Goal: Information Seeking & Learning: Learn about a topic

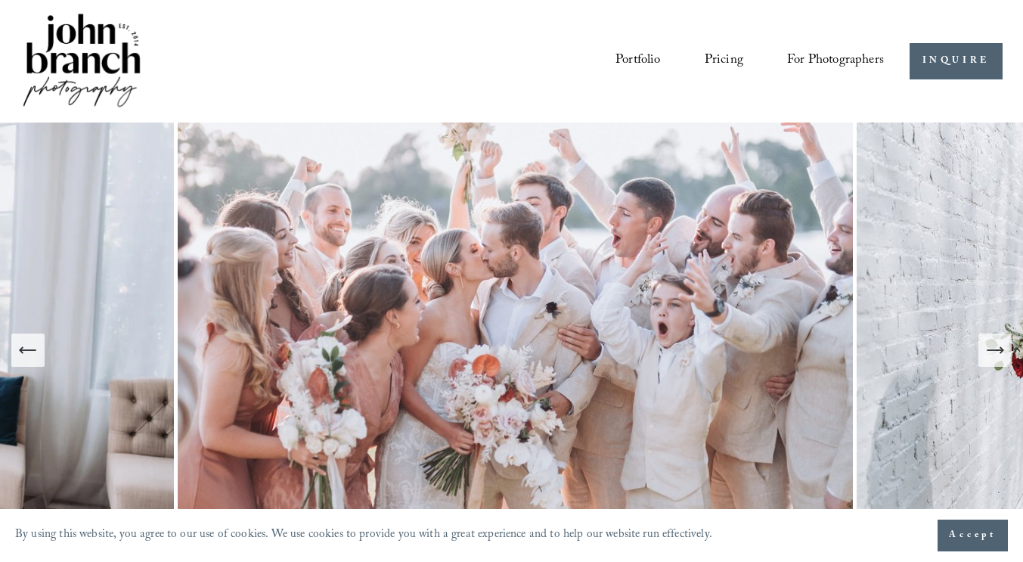
click at [959, 533] on span "Accept" at bounding box center [973, 535] width 48 height 15
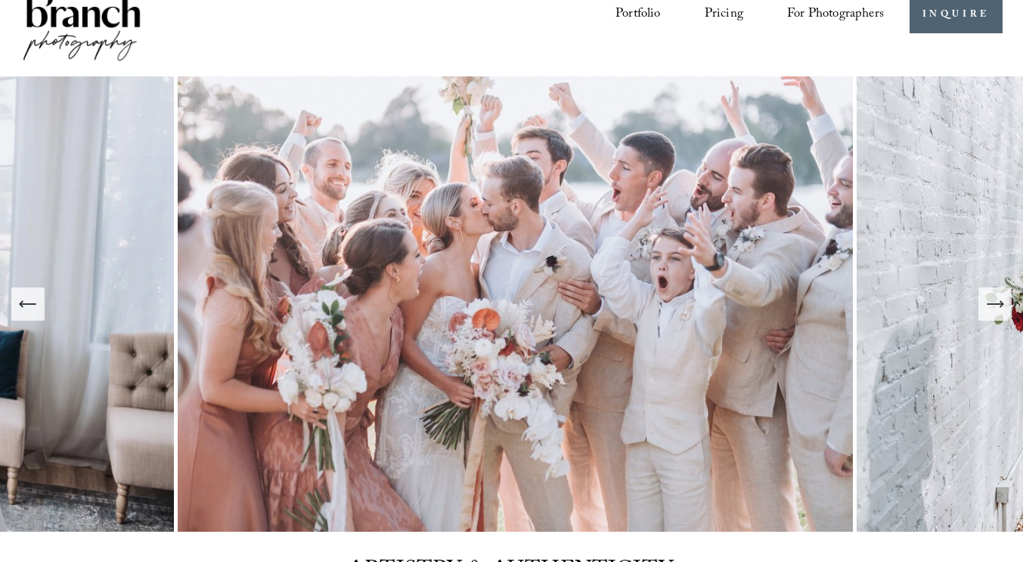
scroll to position [64, 0]
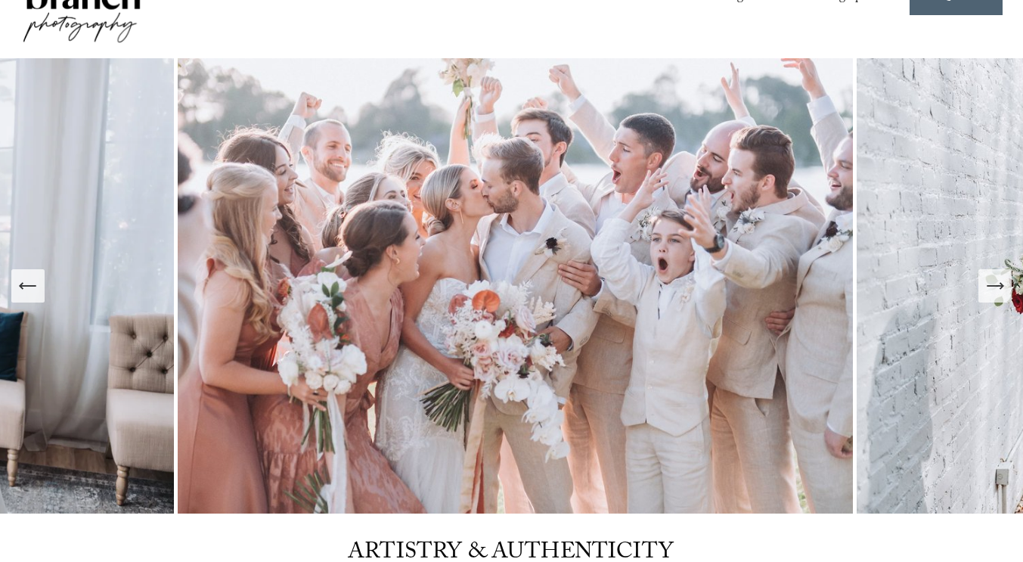
click at [988, 298] on button "Next Slide" at bounding box center [994, 285] width 33 height 33
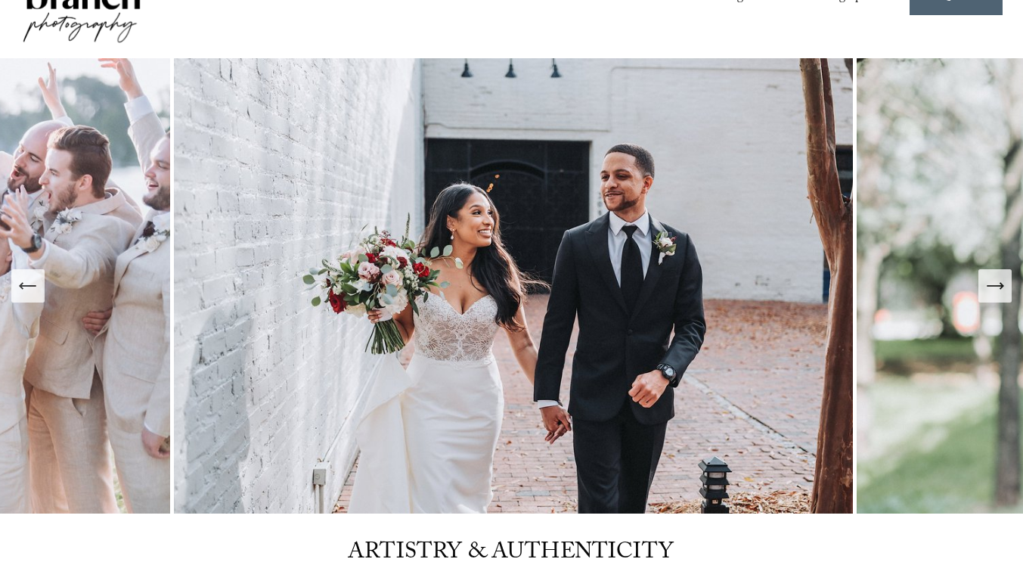
click at [988, 298] on button "Next Slide" at bounding box center [994, 285] width 33 height 33
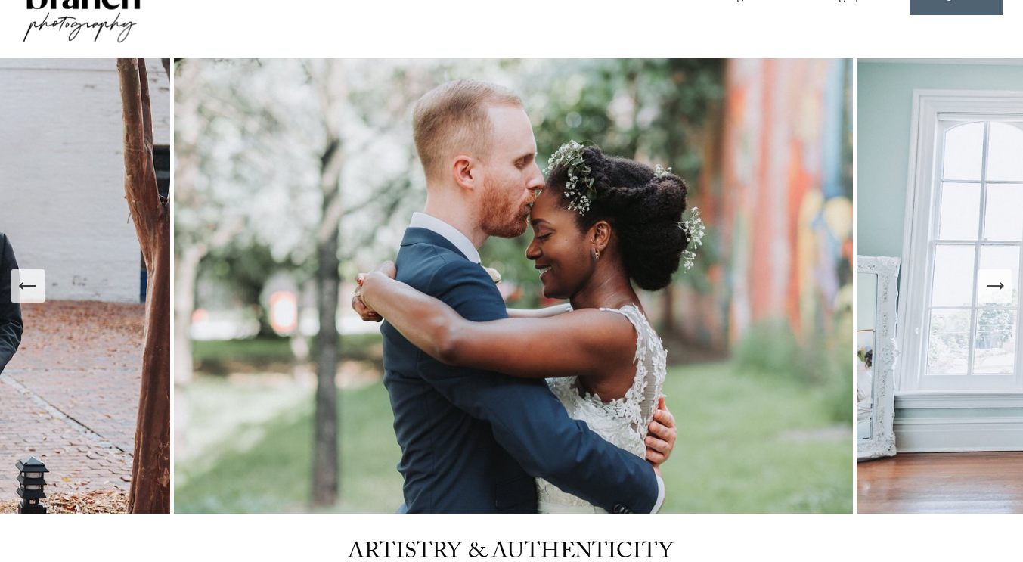
click at [988, 298] on button "Next Slide" at bounding box center [994, 285] width 33 height 33
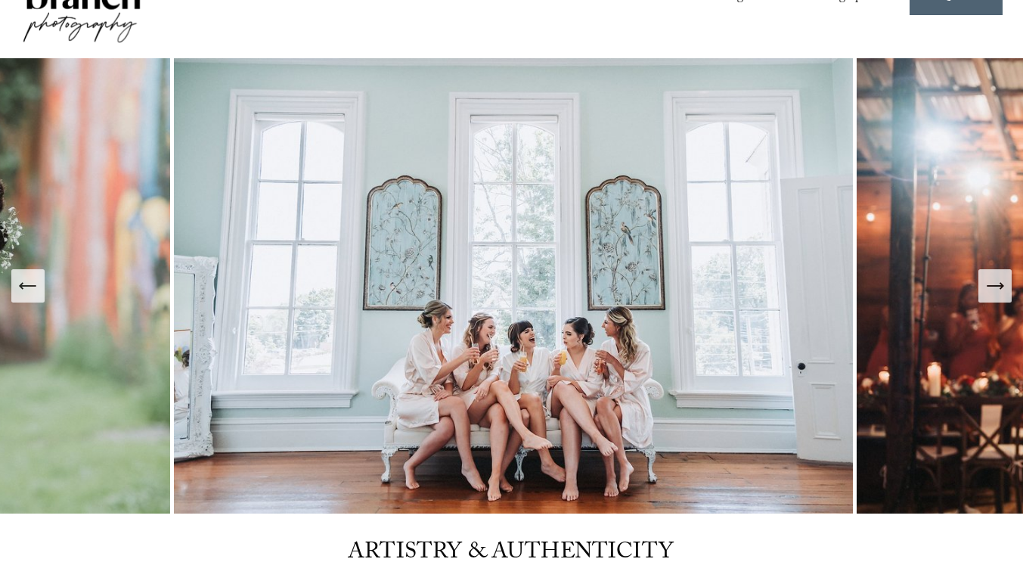
click at [988, 298] on button "Next Slide" at bounding box center [994, 285] width 33 height 33
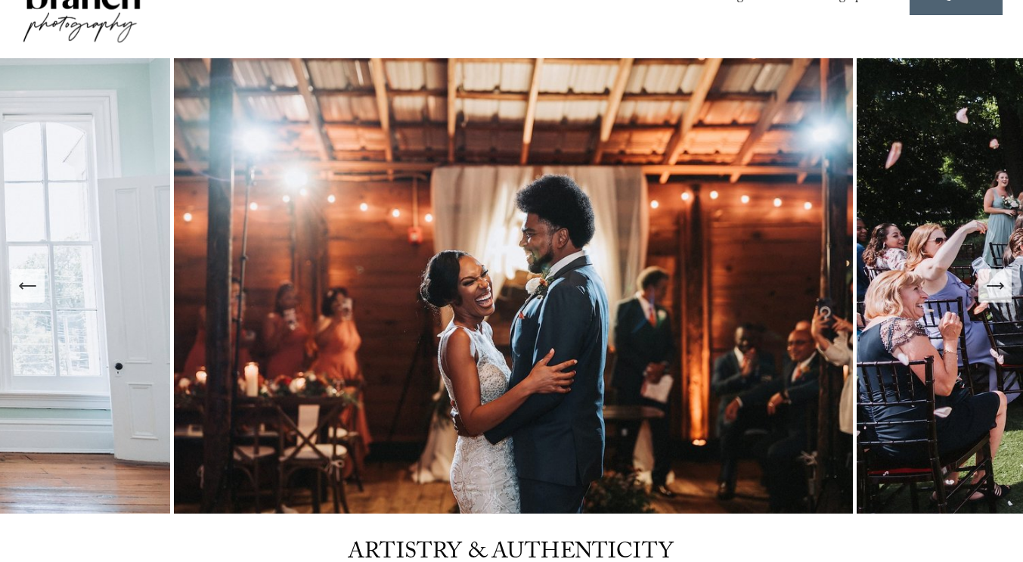
click at [988, 298] on button "Next Slide" at bounding box center [994, 285] width 33 height 33
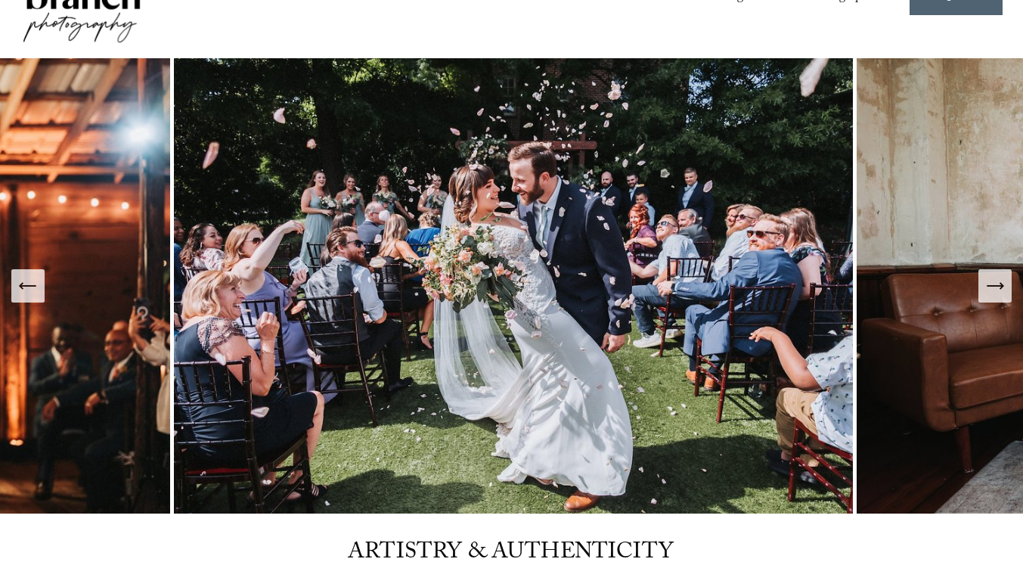
click at [988, 298] on button "Next Slide" at bounding box center [994, 285] width 33 height 33
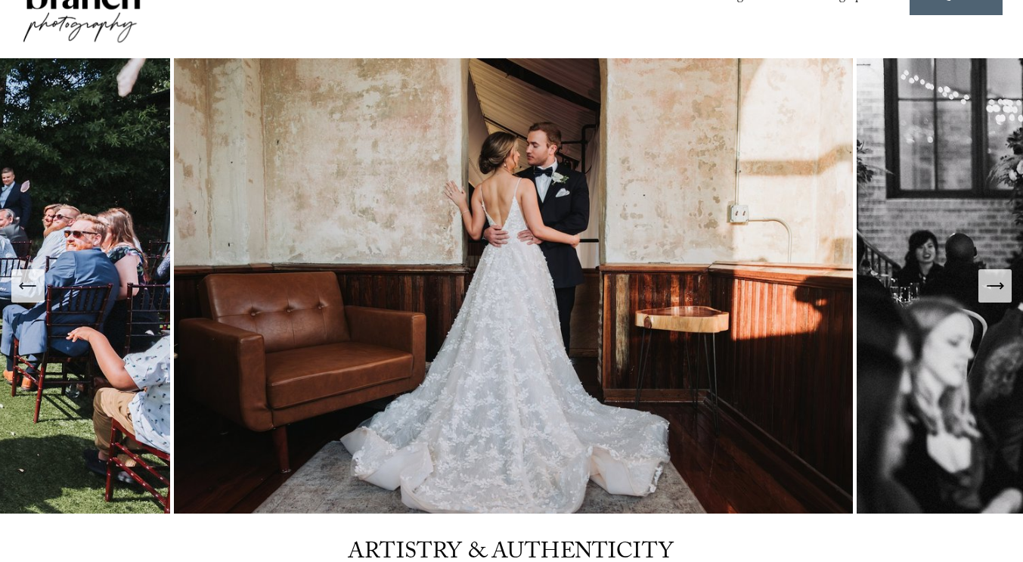
click at [988, 298] on button "Next Slide" at bounding box center [994, 285] width 33 height 33
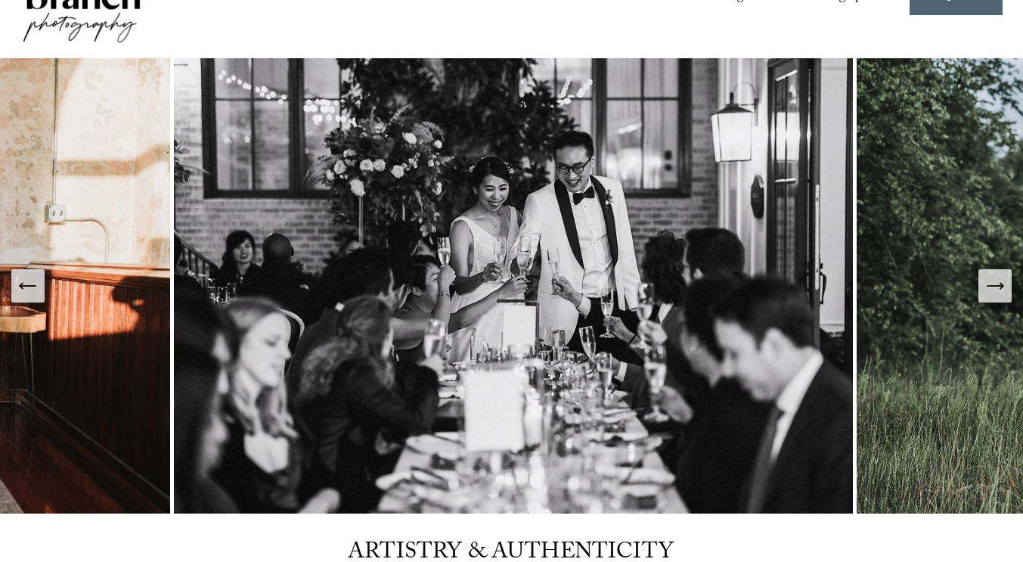
click at [988, 298] on button "Next Slide" at bounding box center [994, 285] width 33 height 33
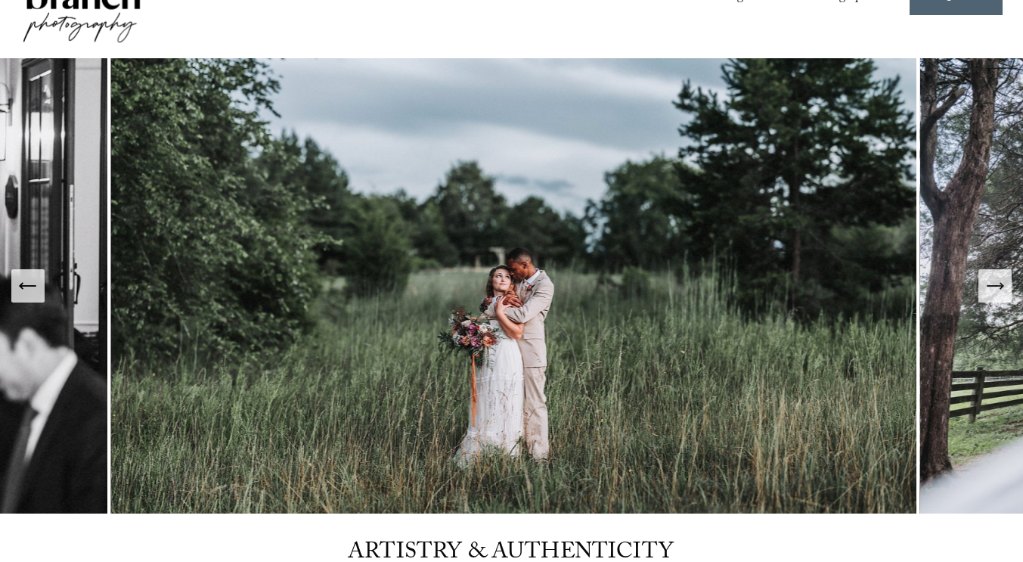
click at [988, 298] on button "Next Slide" at bounding box center [994, 285] width 33 height 33
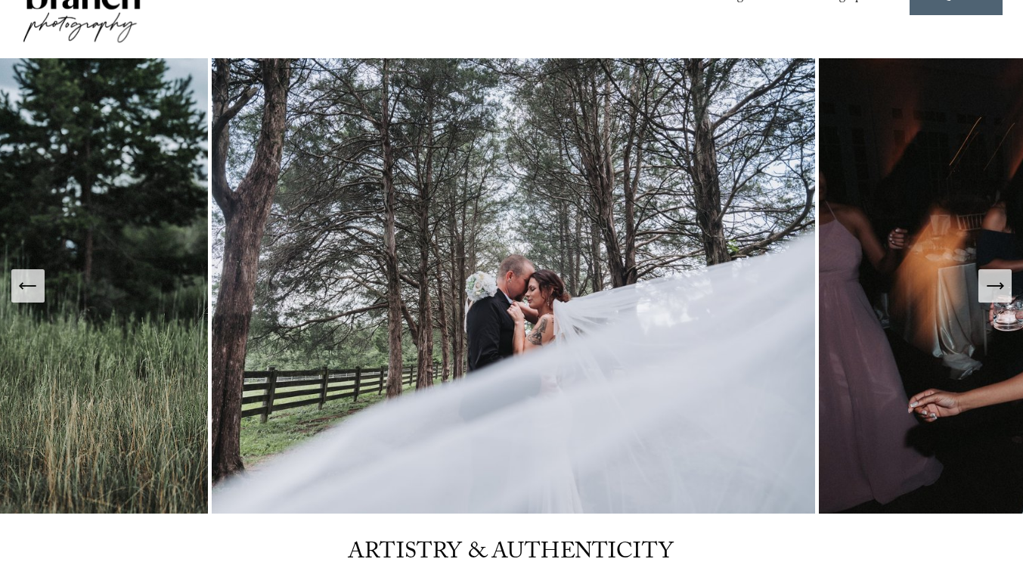
click at [988, 298] on button "Next Slide" at bounding box center [994, 285] width 33 height 33
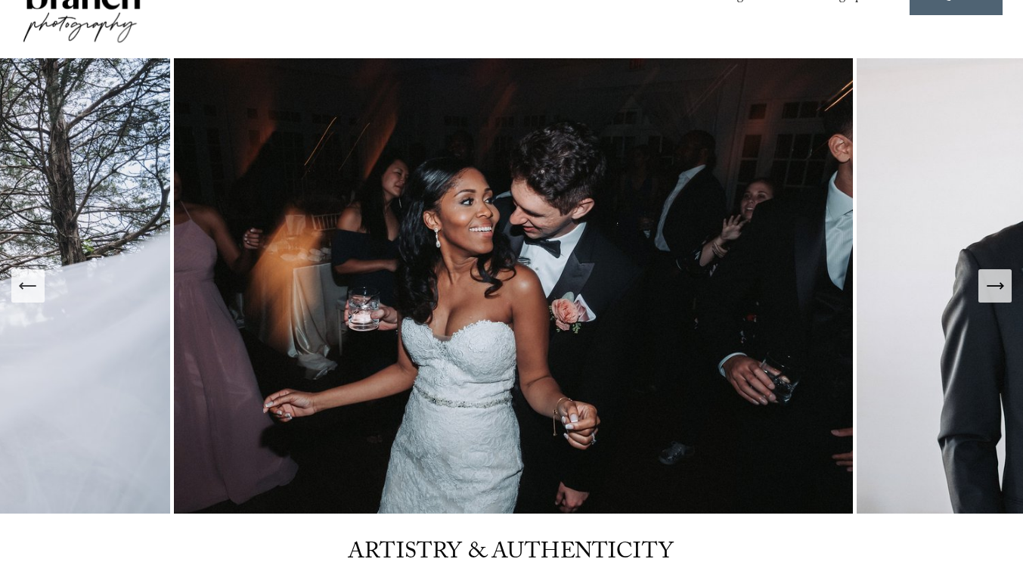
click at [988, 298] on button "Next Slide" at bounding box center [994, 285] width 33 height 33
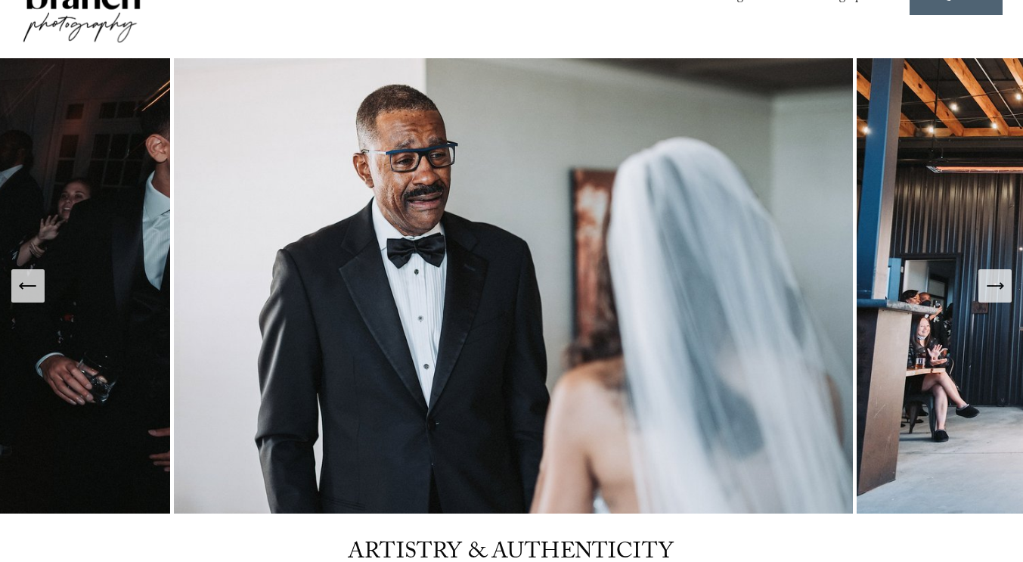
click at [988, 298] on button "Next Slide" at bounding box center [994, 285] width 33 height 33
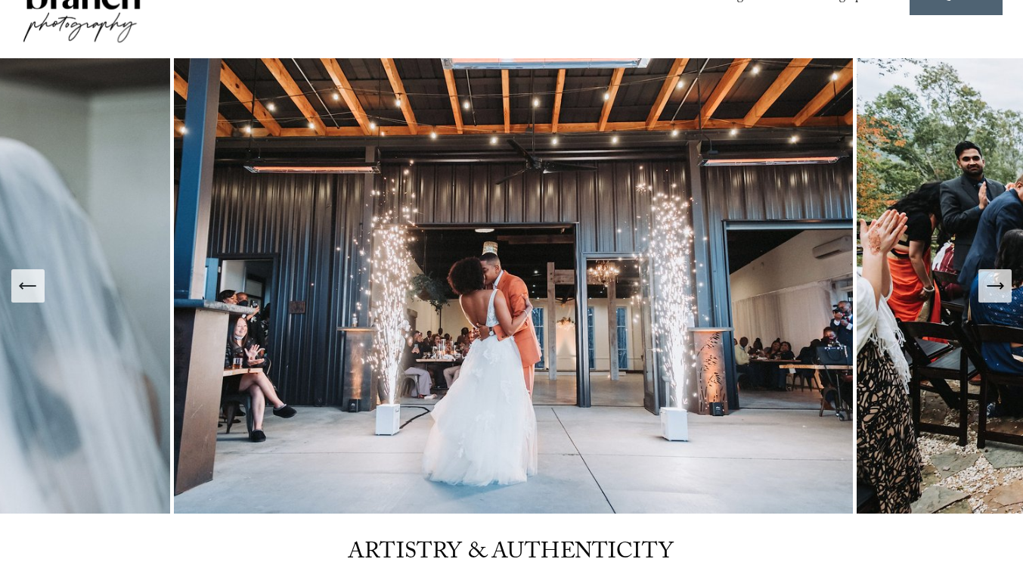
click at [988, 298] on button "Next Slide" at bounding box center [994, 285] width 33 height 33
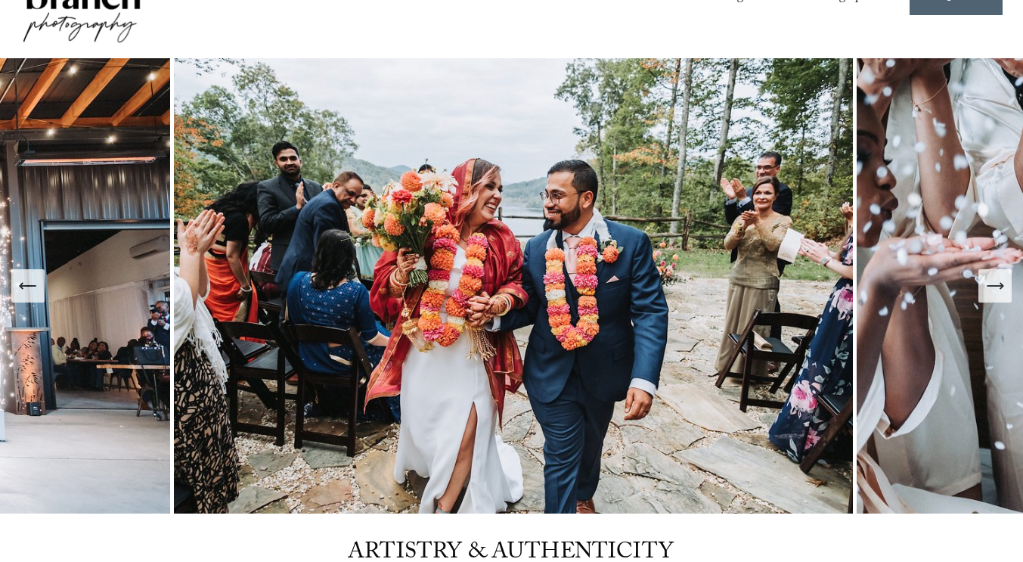
click at [988, 298] on button "Next Slide" at bounding box center [994, 285] width 33 height 33
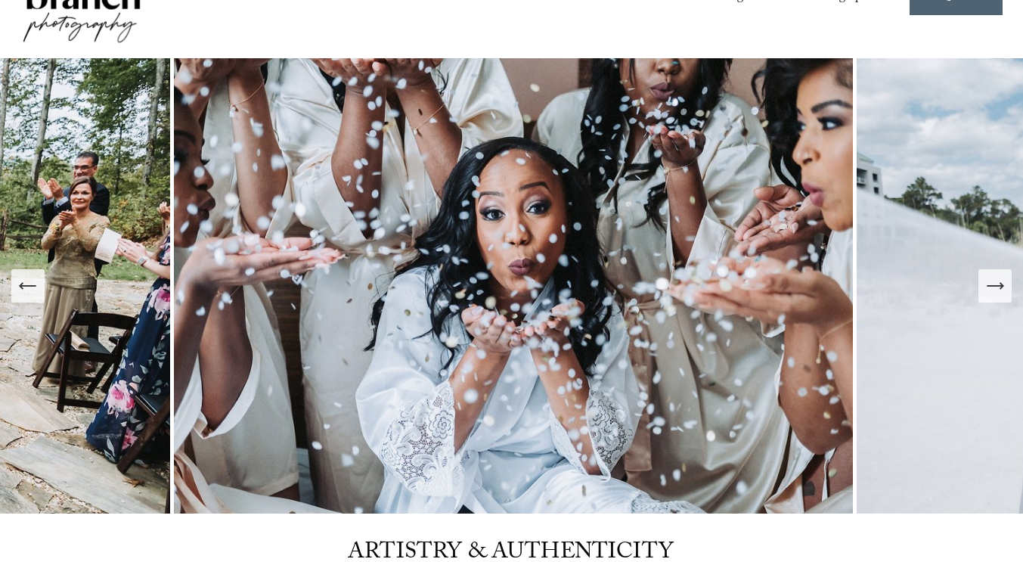
click at [988, 298] on button "Next Slide" at bounding box center [994, 285] width 33 height 33
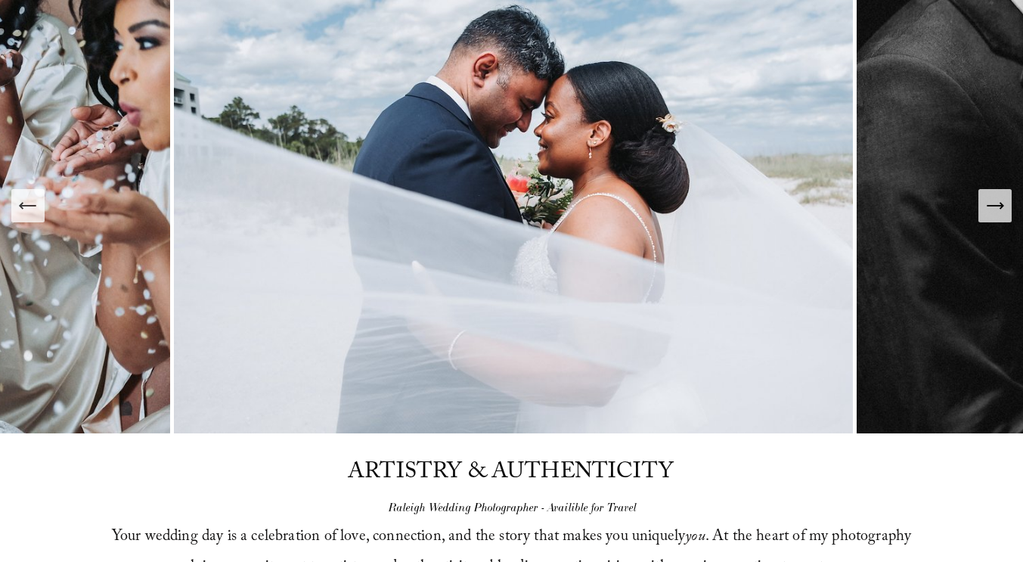
scroll to position [0, 0]
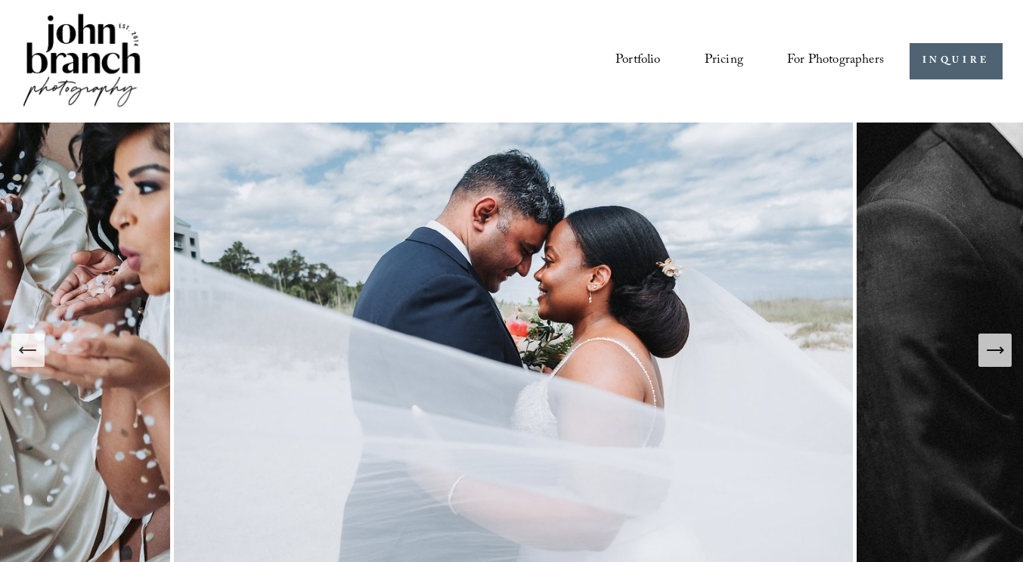
click at [655, 55] on link "Portfolio" at bounding box center [637, 61] width 45 height 28
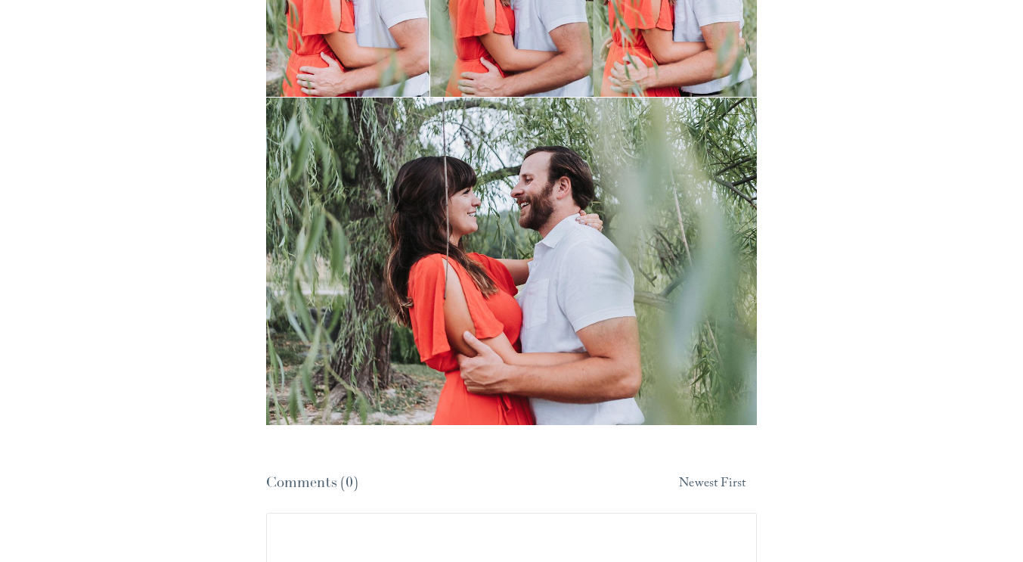
scroll to position [6647, 0]
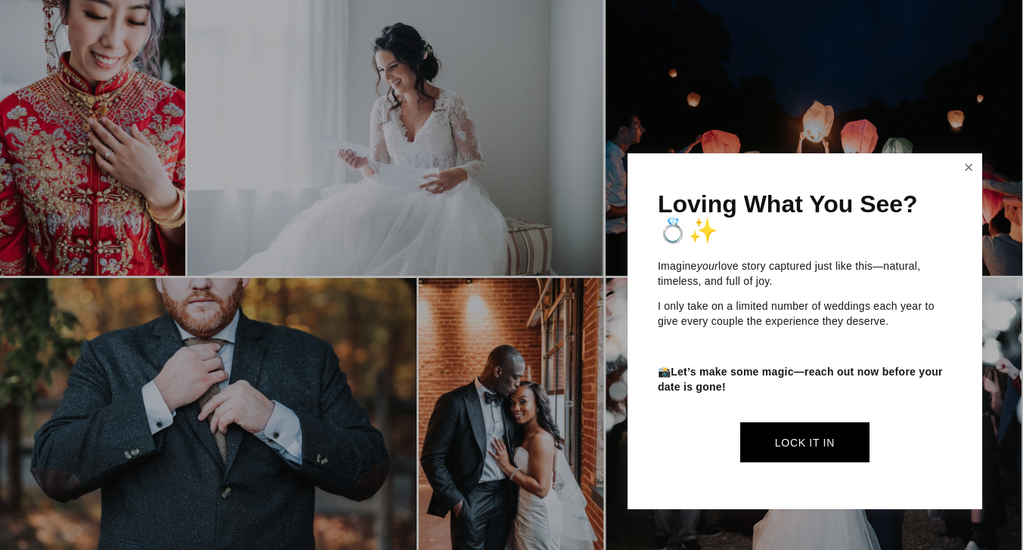
scroll to position [2463, 0]
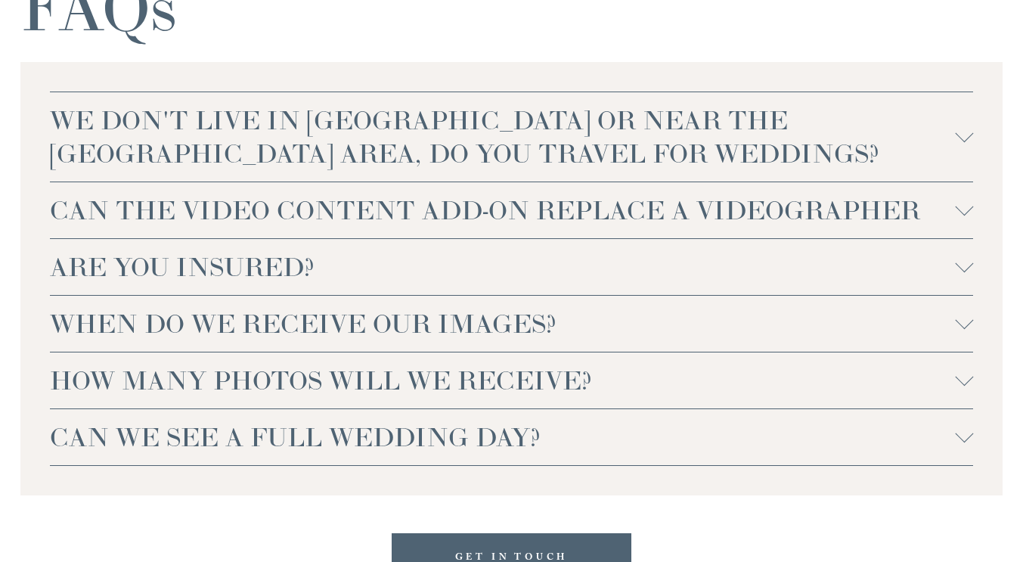
scroll to position [3449, 0]
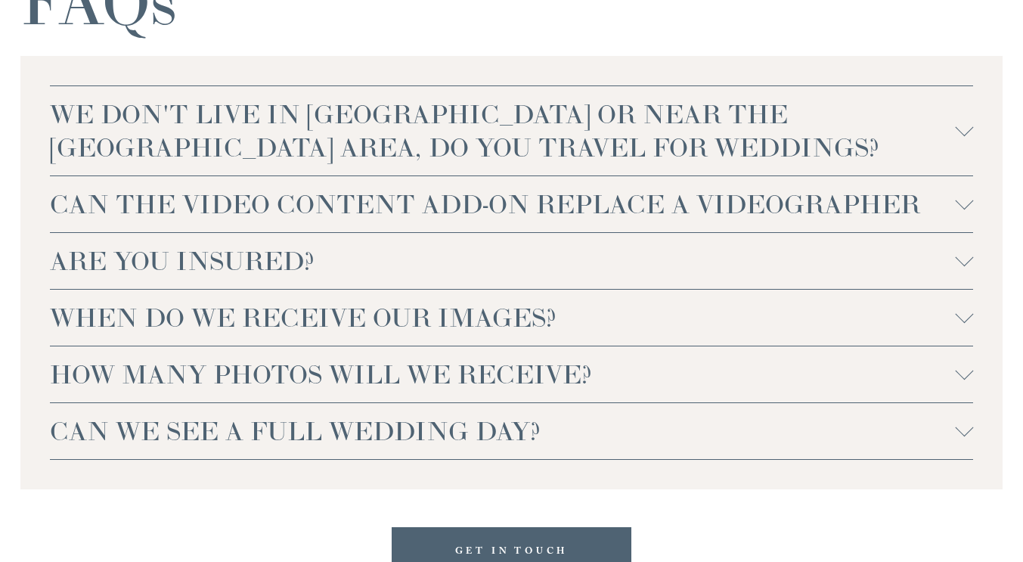
click at [958, 137] on div at bounding box center [964, 128] width 18 height 18
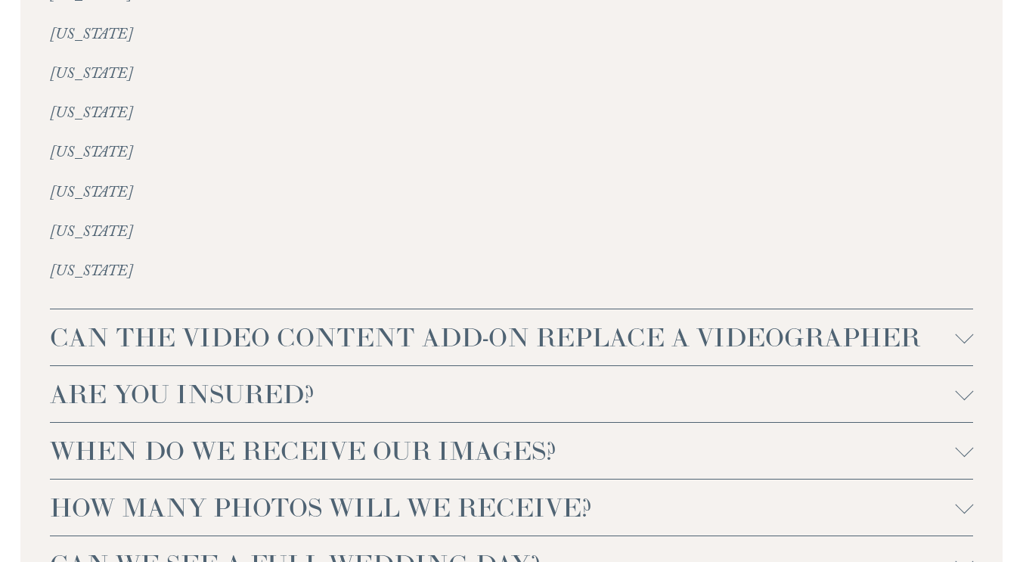
scroll to position [3885, 0]
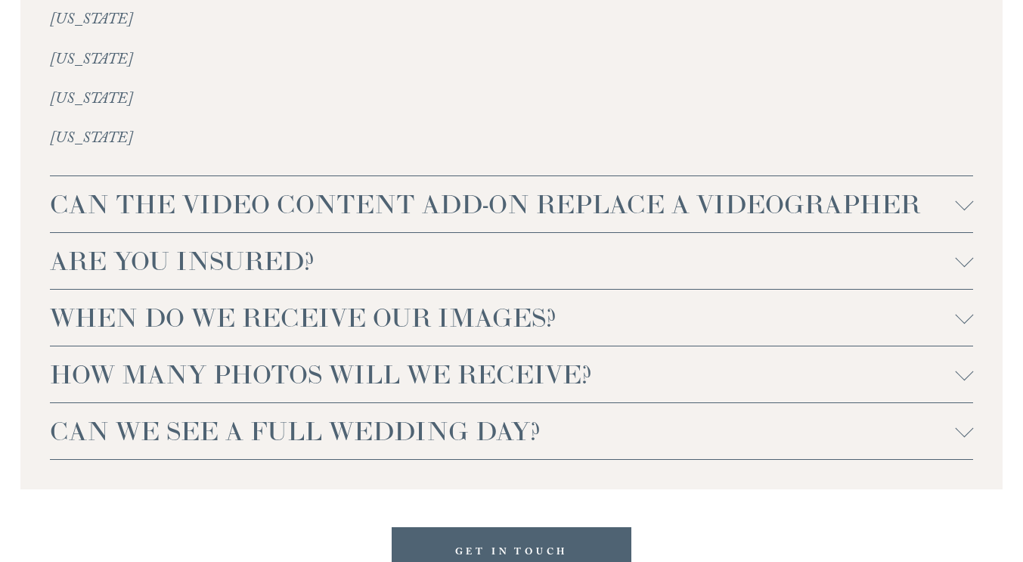
click at [961, 210] on div at bounding box center [964, 201] width 18 height 18
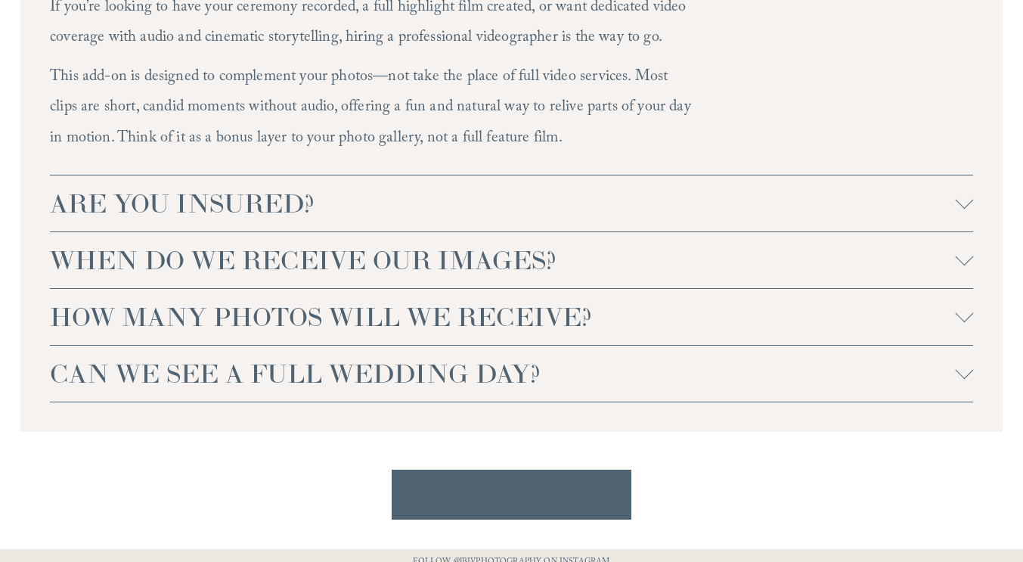
scroll to position [4172, 0]
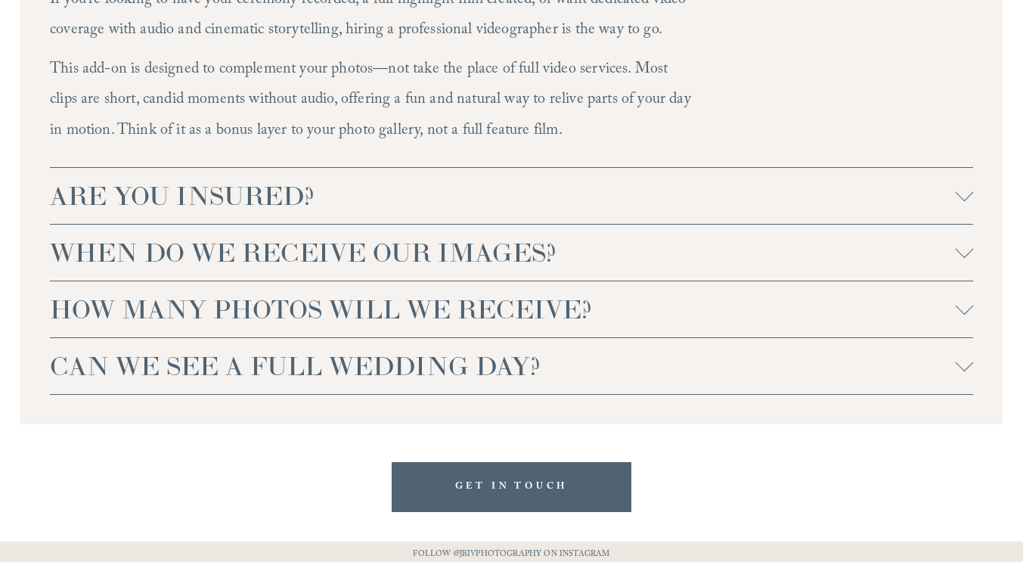
click at [717, 212] on span "ARE YOU INSURED?" at bounding box center [502, 195] width 905 height 33
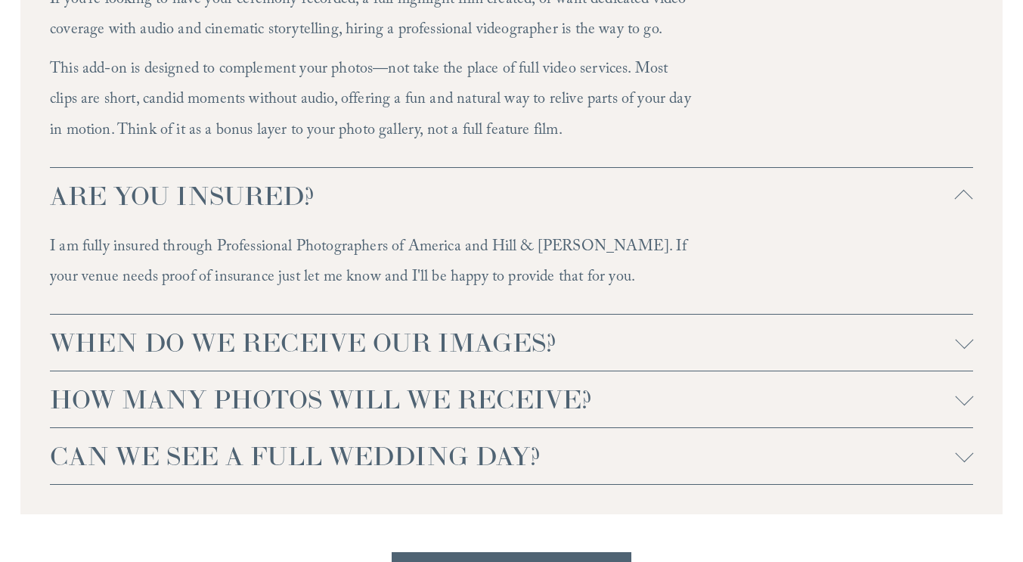
click at [633, 356] on span "WHEN DO WE RECEIVE OUR IMAGES?" at bounding box center [502, 342] width 905 height 33
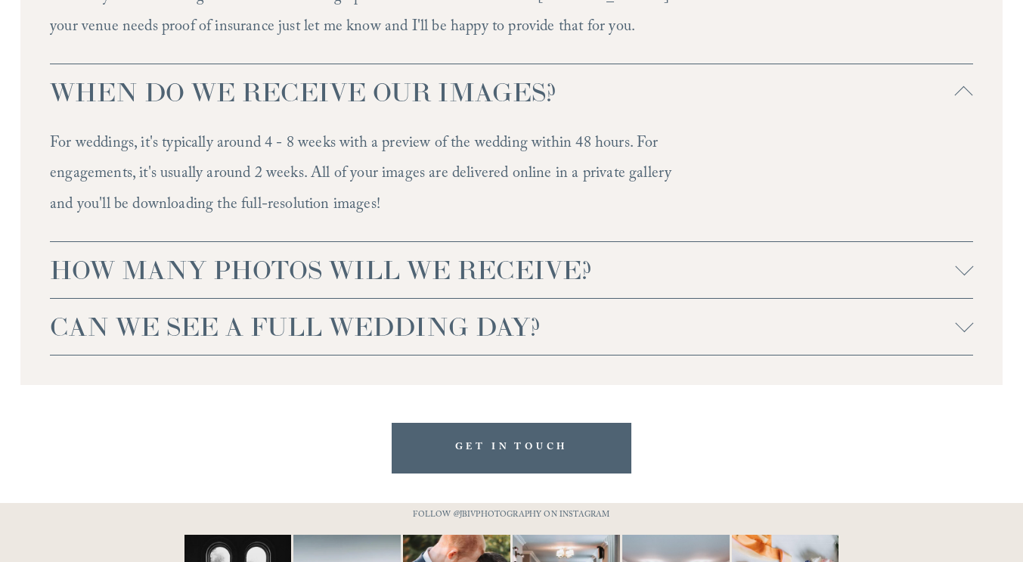
scroll to position [4498, 0]
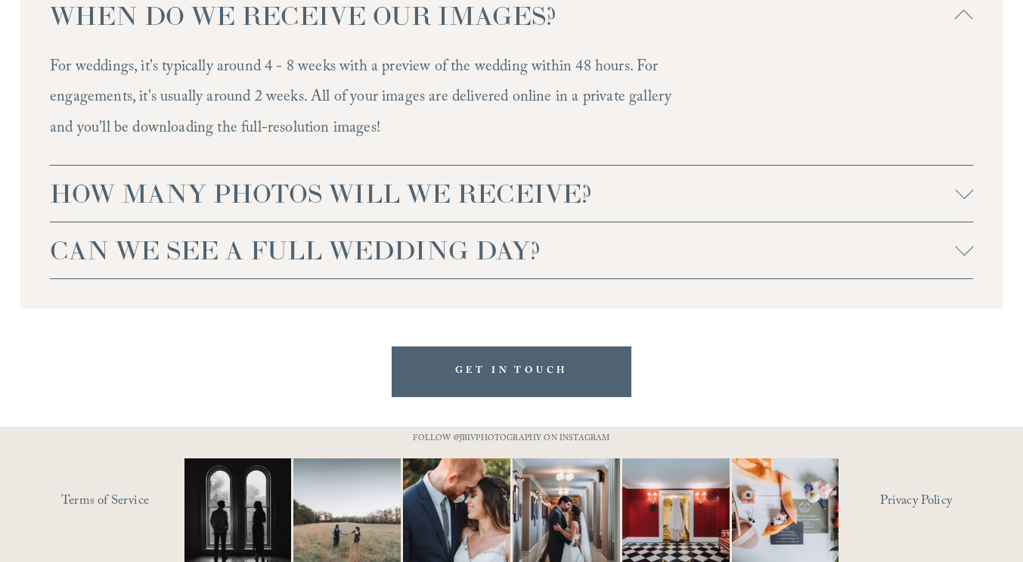
click at [677, 210] on span "HOW MANY PHOTOS WILL WE RECEIVE?" at bounding box center [502, 193] width 905 height 33
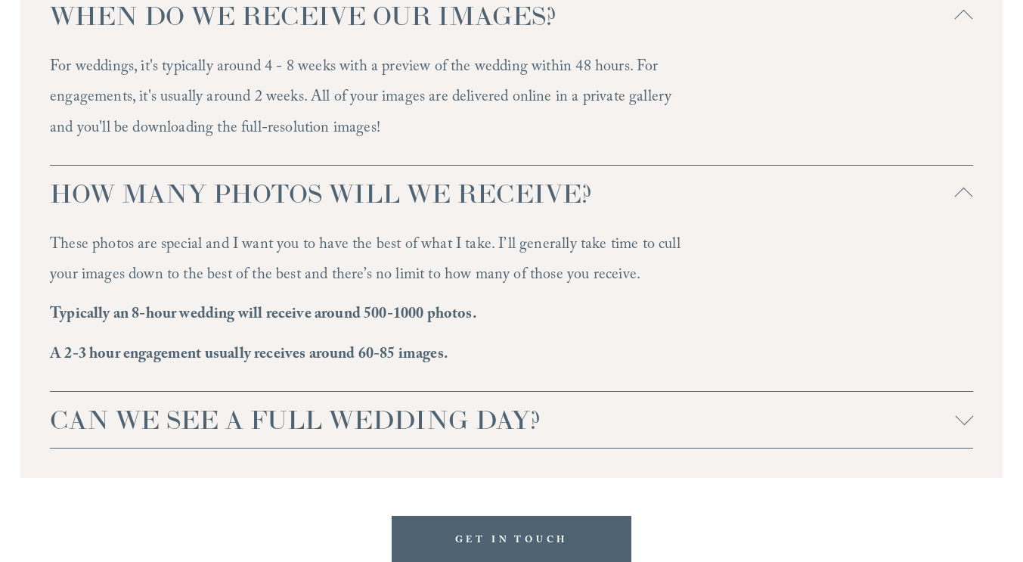
click at [519, 435] on span "CAN WE SEE A FULL WEDDING DAY?" at bounding box center [502, 419] width 905 height 33
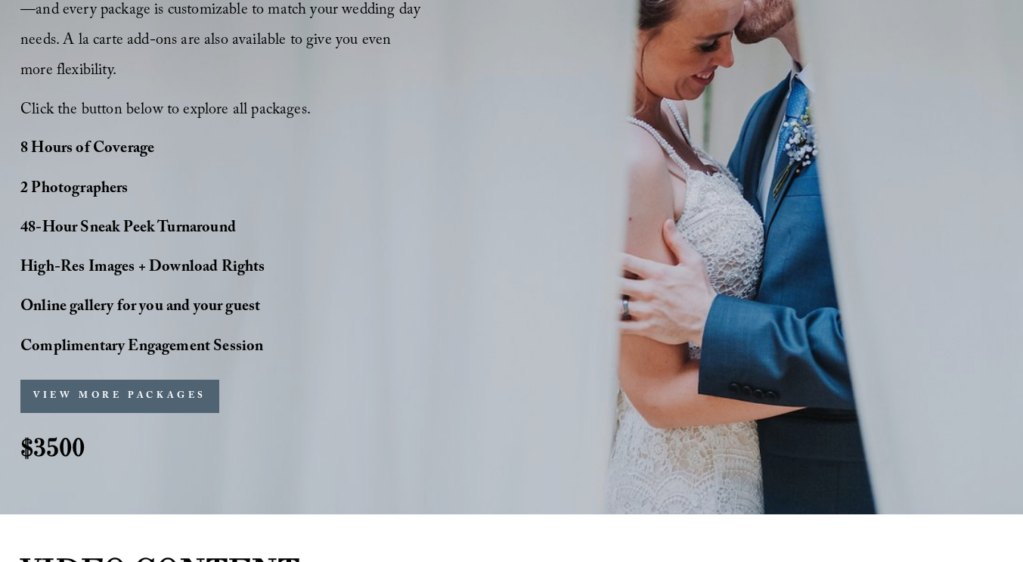
scroll to position [1270, 0]
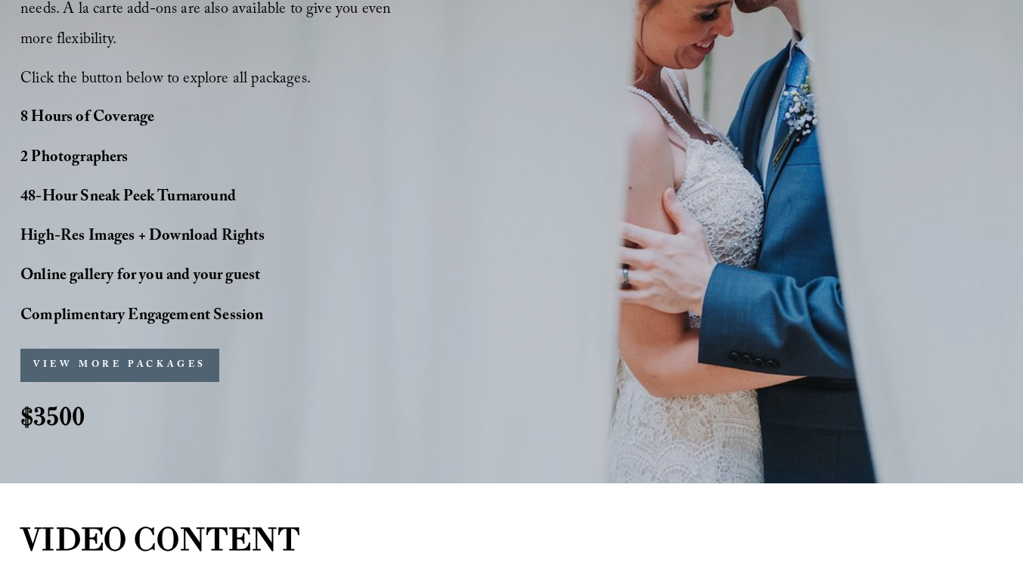
click at [79, 371] on button "VIEW MORE PACKAGES" at bounding box center [119, 365] width 199 height 33
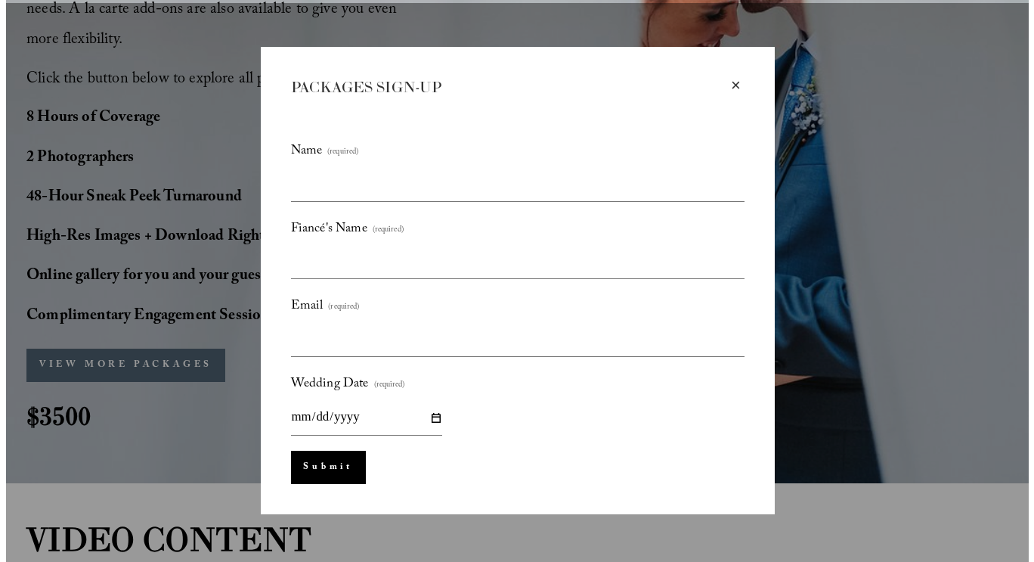
scroll to position [1273, 0]
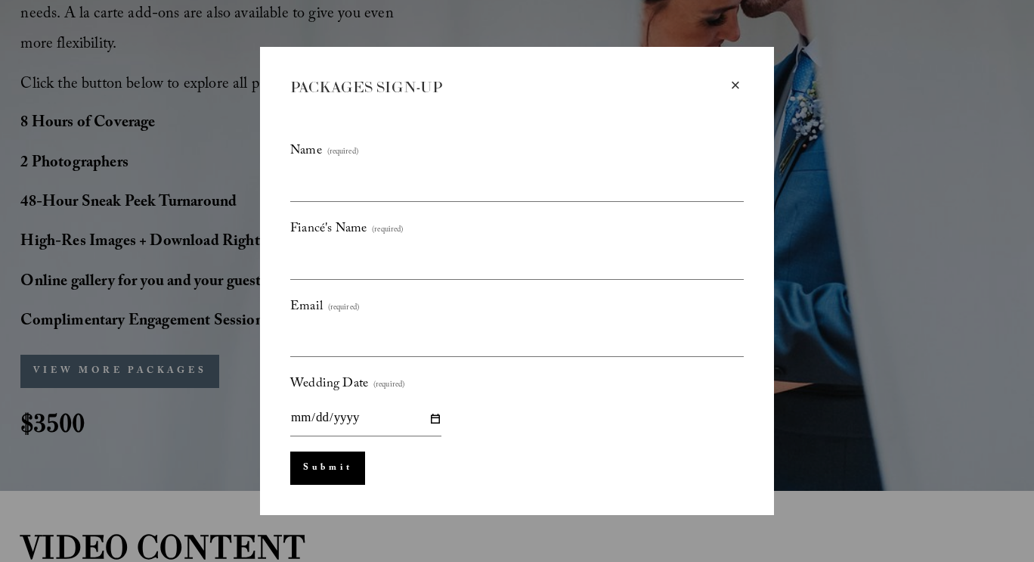
click at [736, 85] on div "×" at bounding box center [735, 85] width 17 height 17
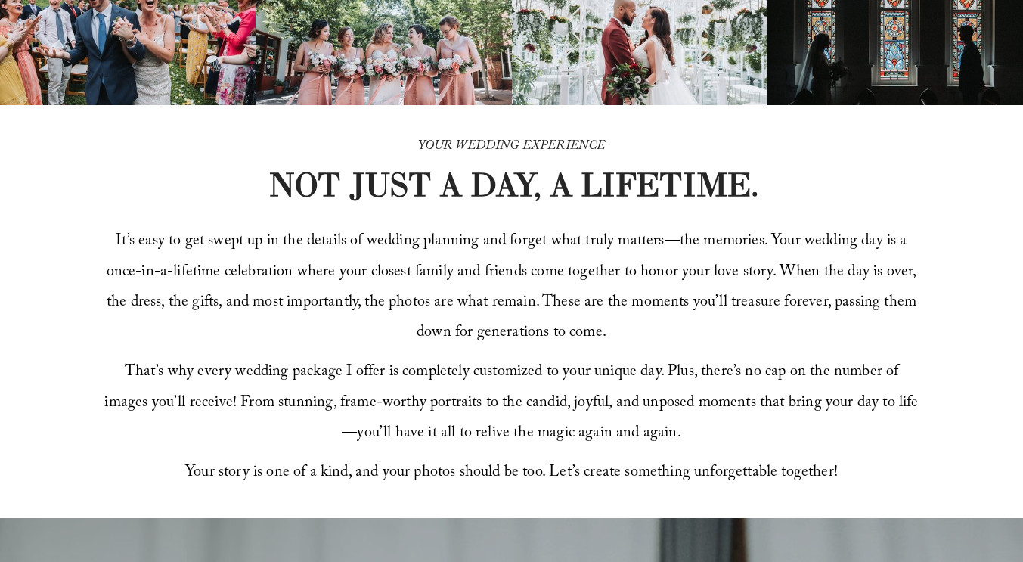
scroll to position [0, 0]
